Goal: Information Seeking & Learning: Understand process/instructions

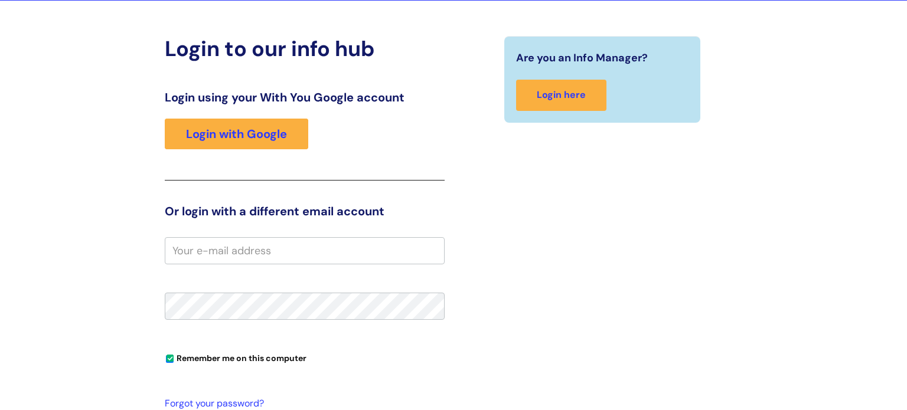
scroll to position [124, 0]
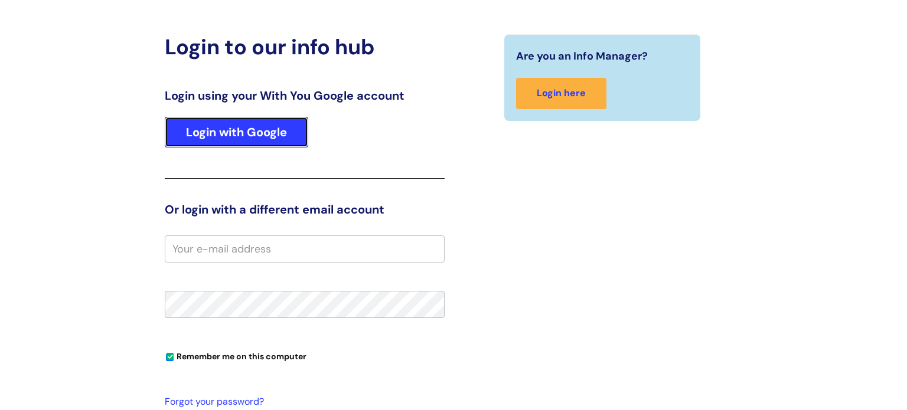
click at [224, 135] on link "Login with Google" at bounding box center [236, 132] width 143 height 31
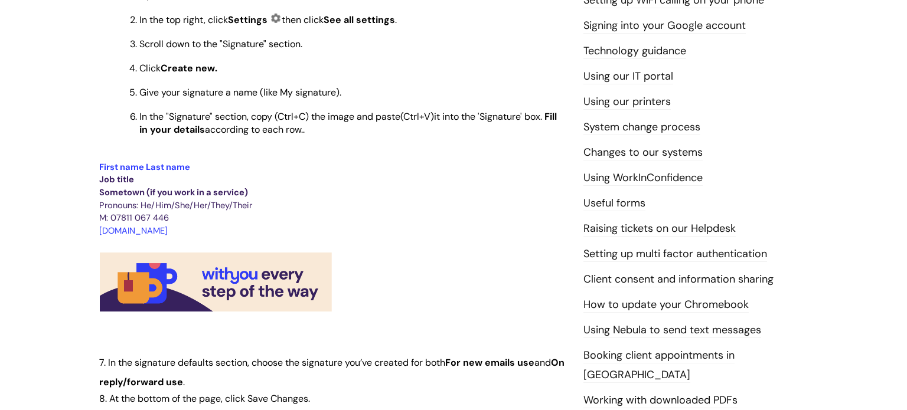
scroll to position [355, 0]
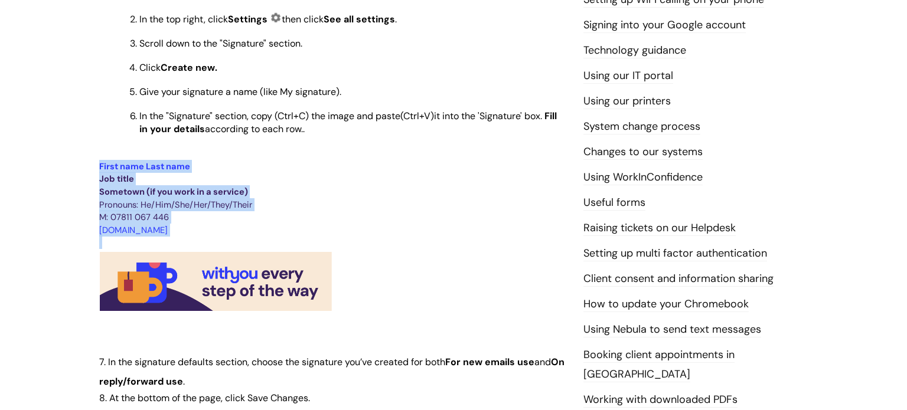
drag, startPoint x: 100, startPoint y: 170, endPoint x: 345, endPoint y: 314, distance: 283.7
click at [345, 314] on div "Use this to Find out how to set your email signature Adding an email signature …" at bounding box center [332, 319] width 466 height 903
copy div "First name Last name Job title Sometown (if you work in a service) Pronouns: He…"
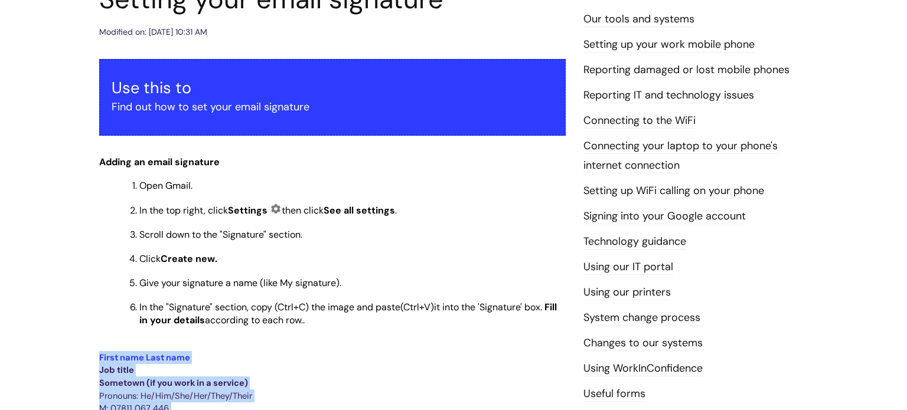
scroll to position [0, 0]
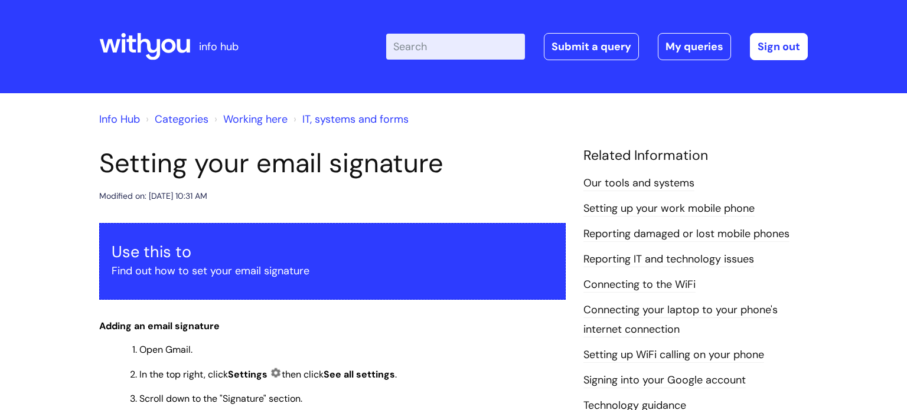
click at [133, 118] on link "Info Hub" at bounding box center [119, 119] width 41 height 14
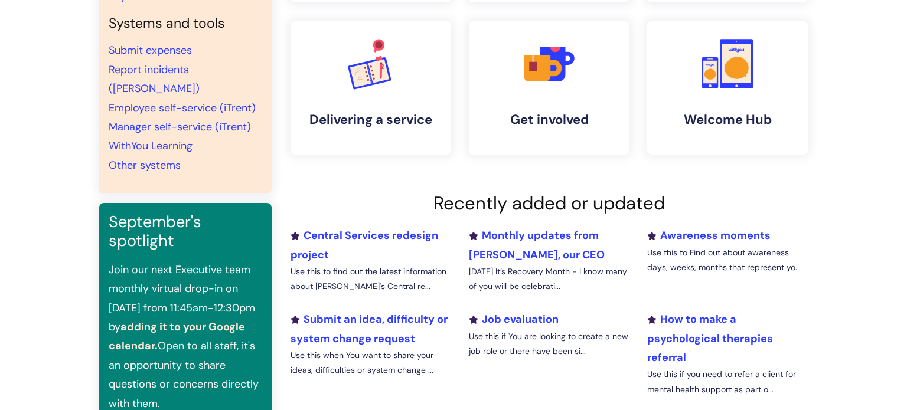
scroll to position [251, 0]
click at [137, 159] on link "Other systems" at bounding box center [145, 166] width 72 height 14
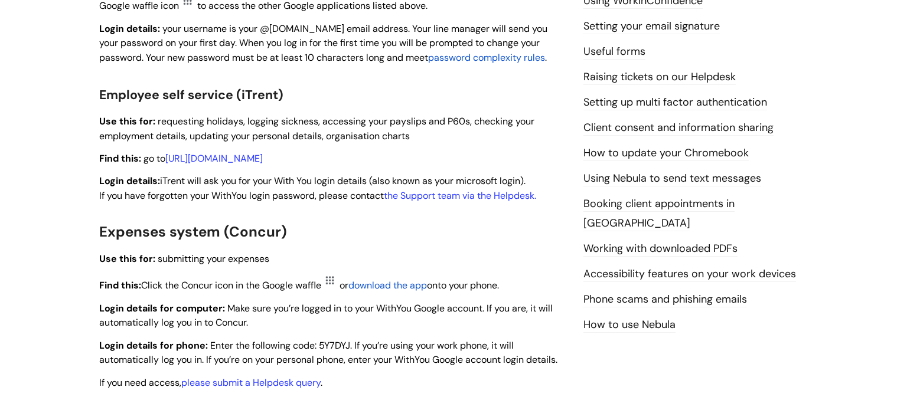
scroll to position [506, 0]
click at [263, 159] on link "[URL][DOMAIN_NAME]" at bounding box center [213, 159] width 97 height 12
